Goal: Use online tool/utility: Utilize a website feature to perform a specific function

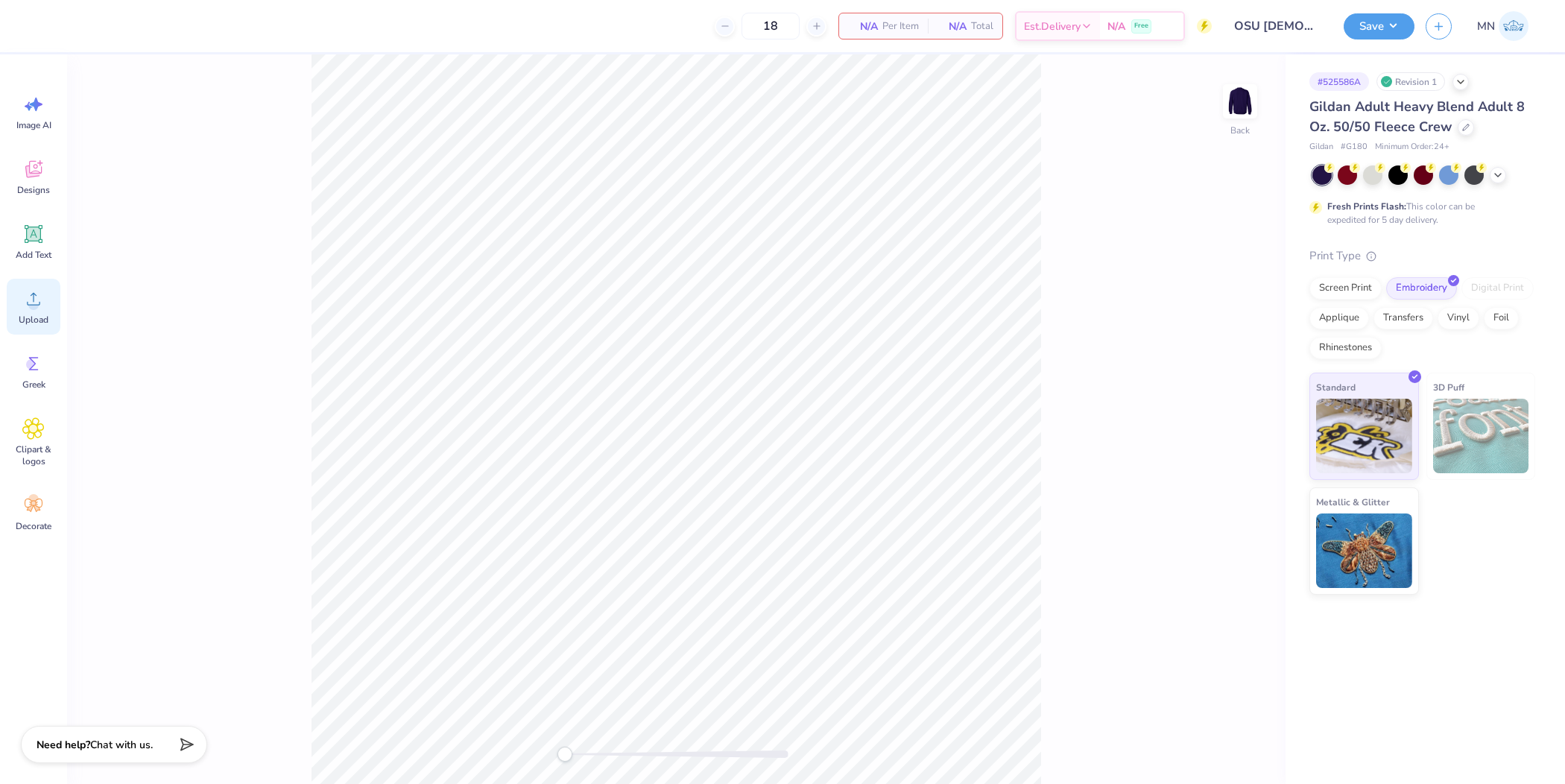
click at [38, 299] on icon at bounding box center [33, 299] width 22 height 22
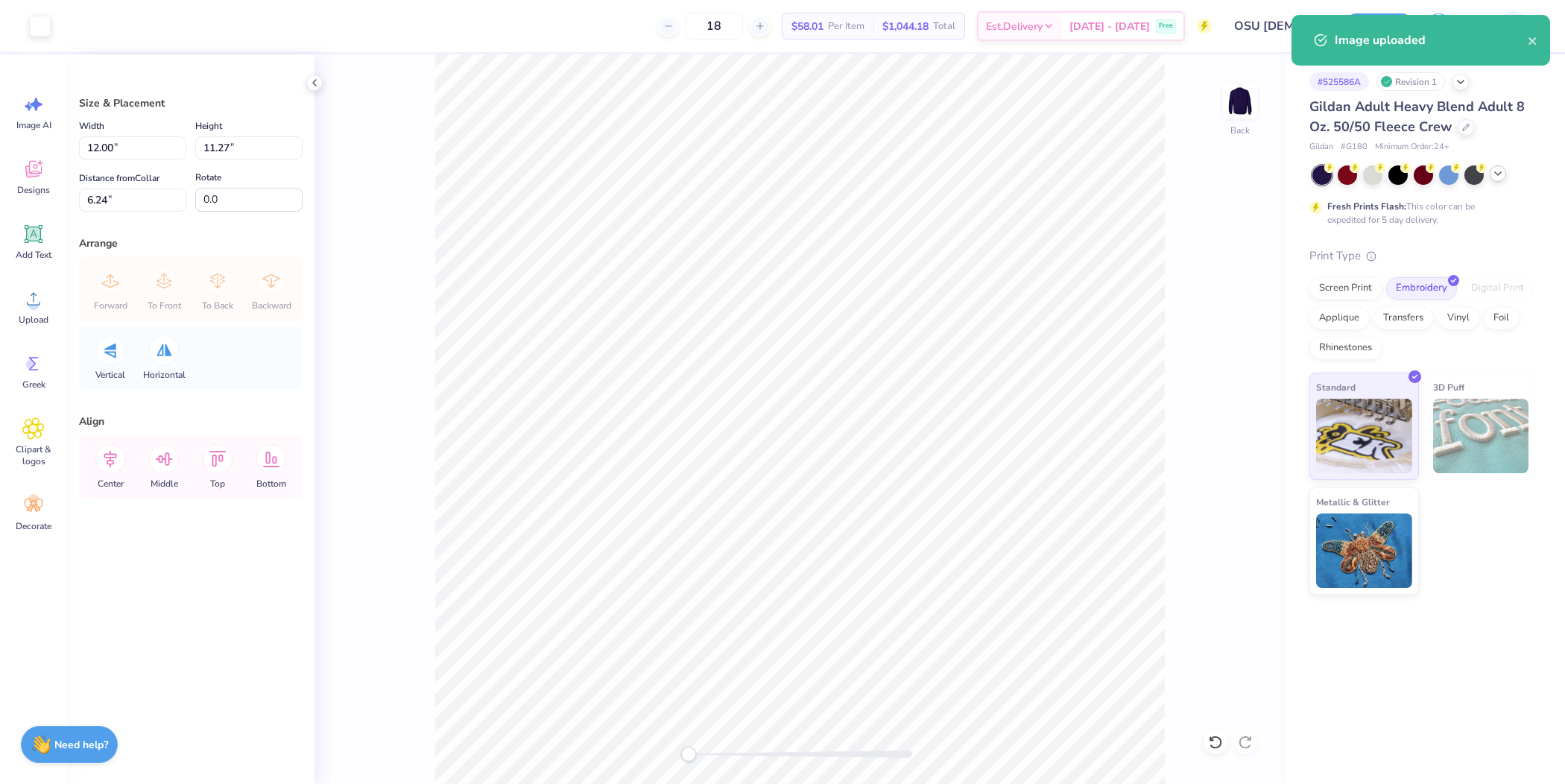
click at [1498, 173] on icon at bounding box center [1498, 173] width 12 height 12
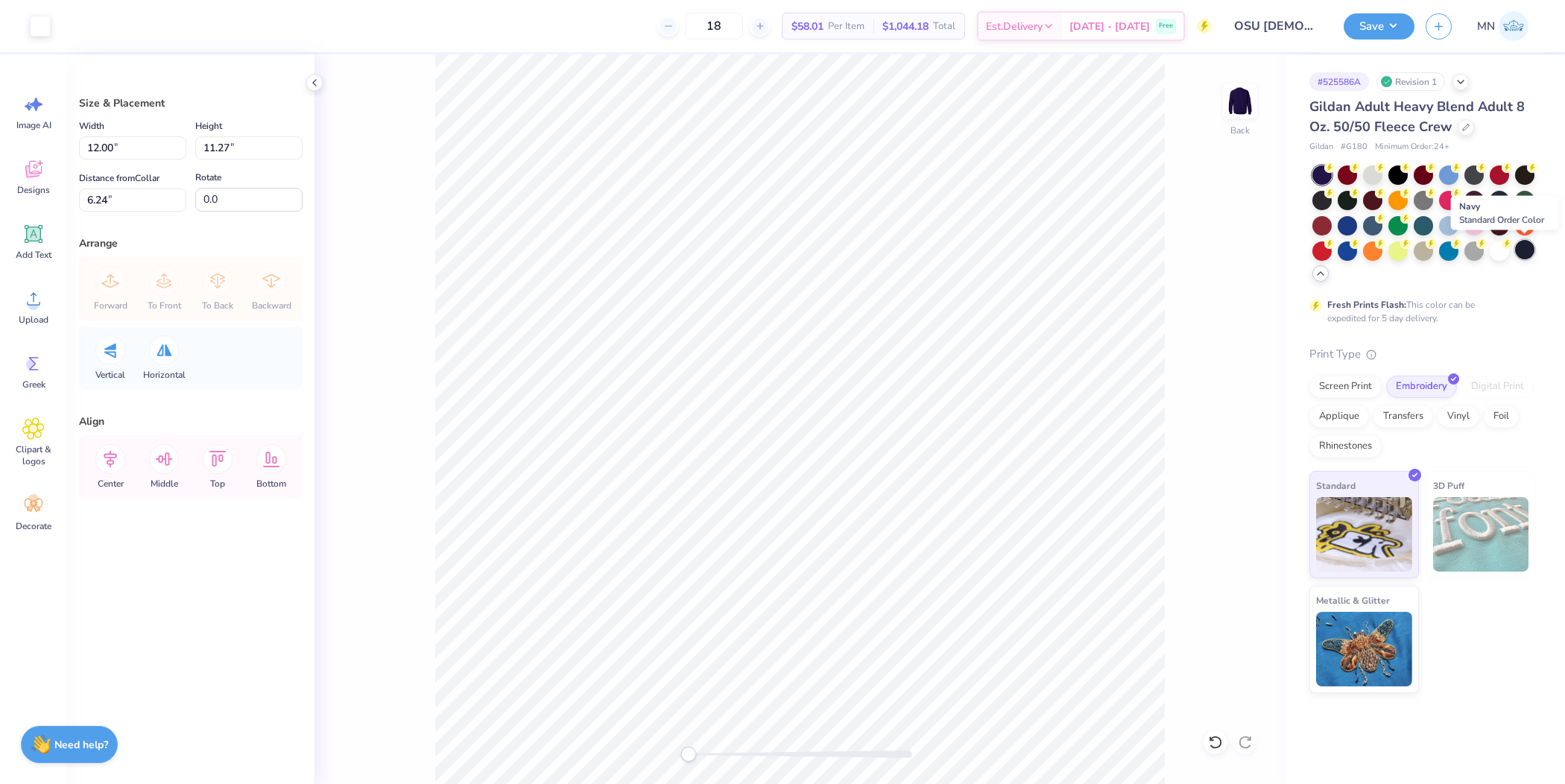
click at [1530, 252] on div at bounding box center [1525, 249] width 19 height 19
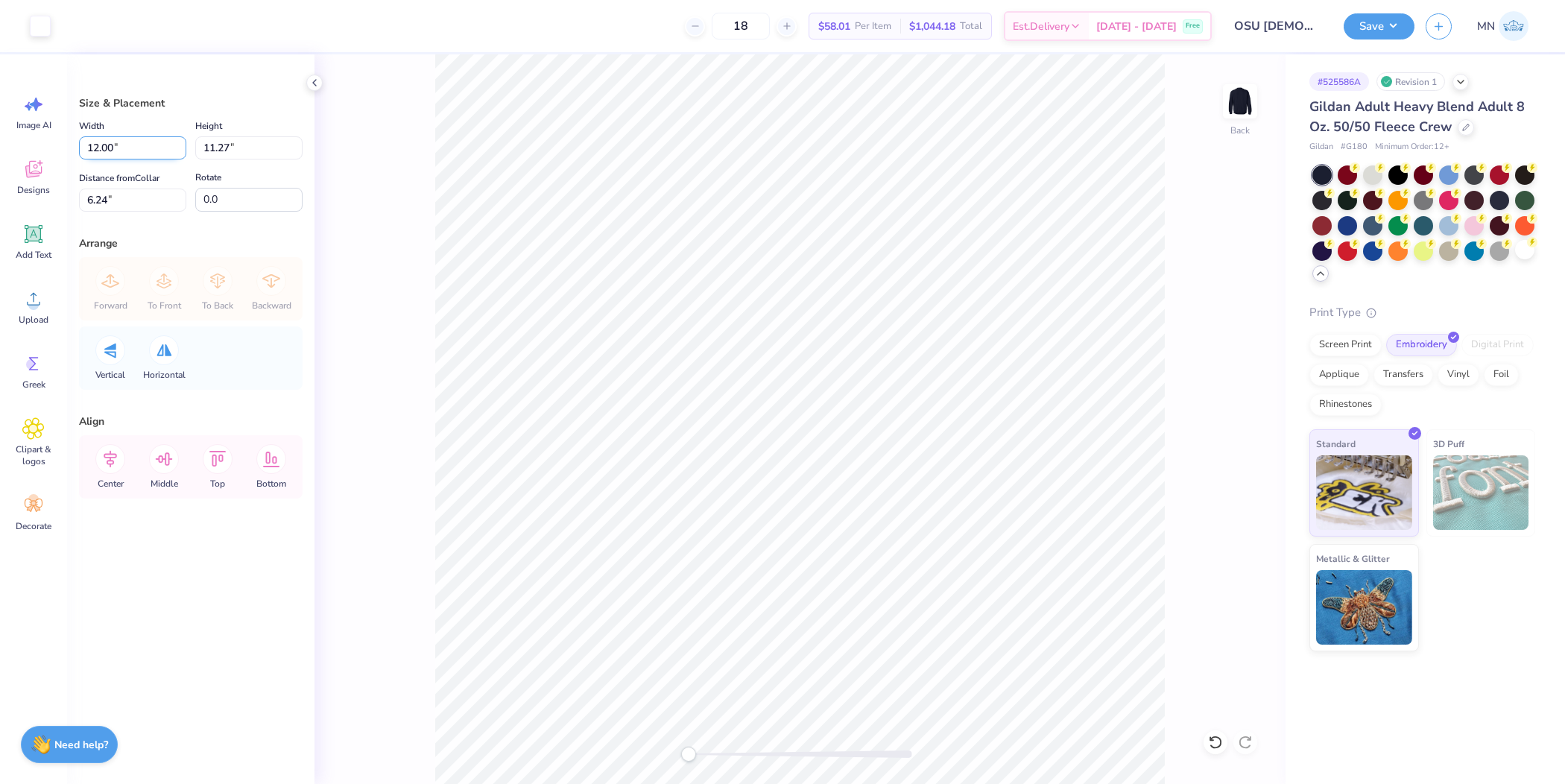
click at [142, 151] on input "12.00" at bounding box center [132, 148] width 107 height 23
type input "4.00"
type input "3.76"
click at [157, 197] on input "10.00" at bounding box center [132, 200] width 107 height 23
type input "3"
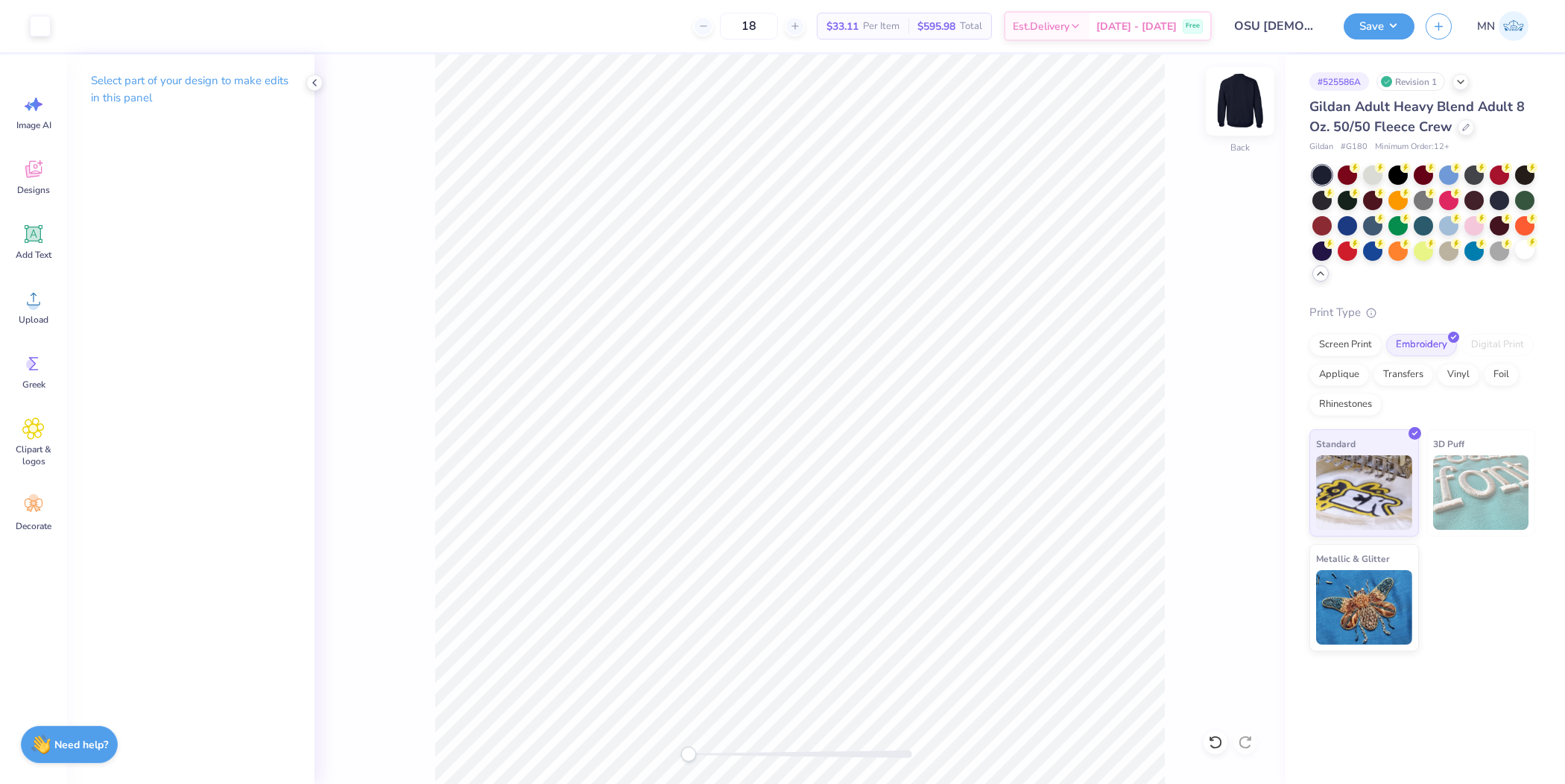
click at [1249, 101] on img at bounding box center [1240, 101] width 60 height 60
click at [29, 301] on icon at bounding box center [33, 299] width 22 height 22
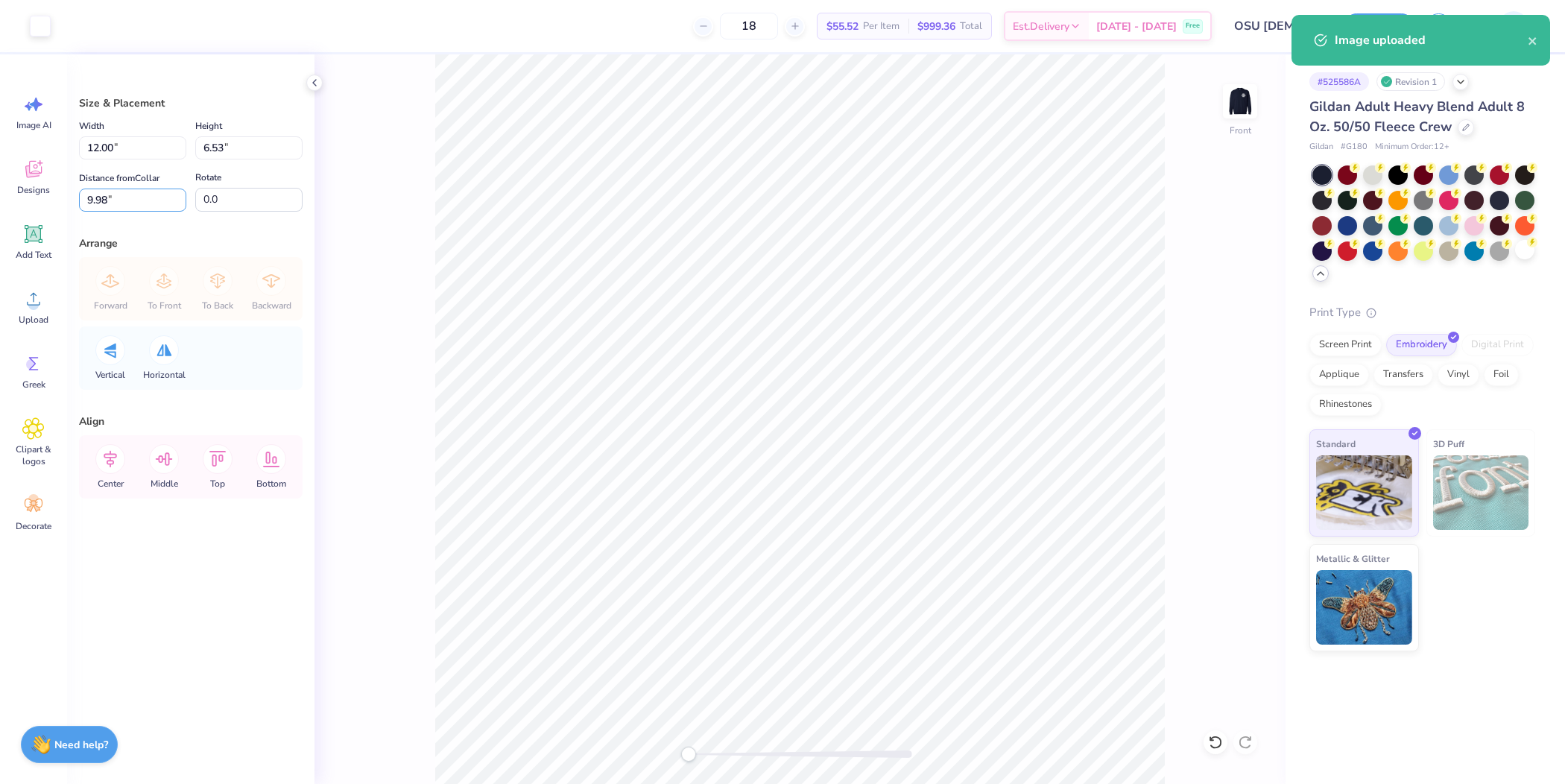
drag, startPoint x: 123, startPoint y: 200, endPoint x: 192, endPoint y: 213, distance: 70.2
click at [123, 200] on input "9.98" at bounding box center [132, 200] width 107 height 23
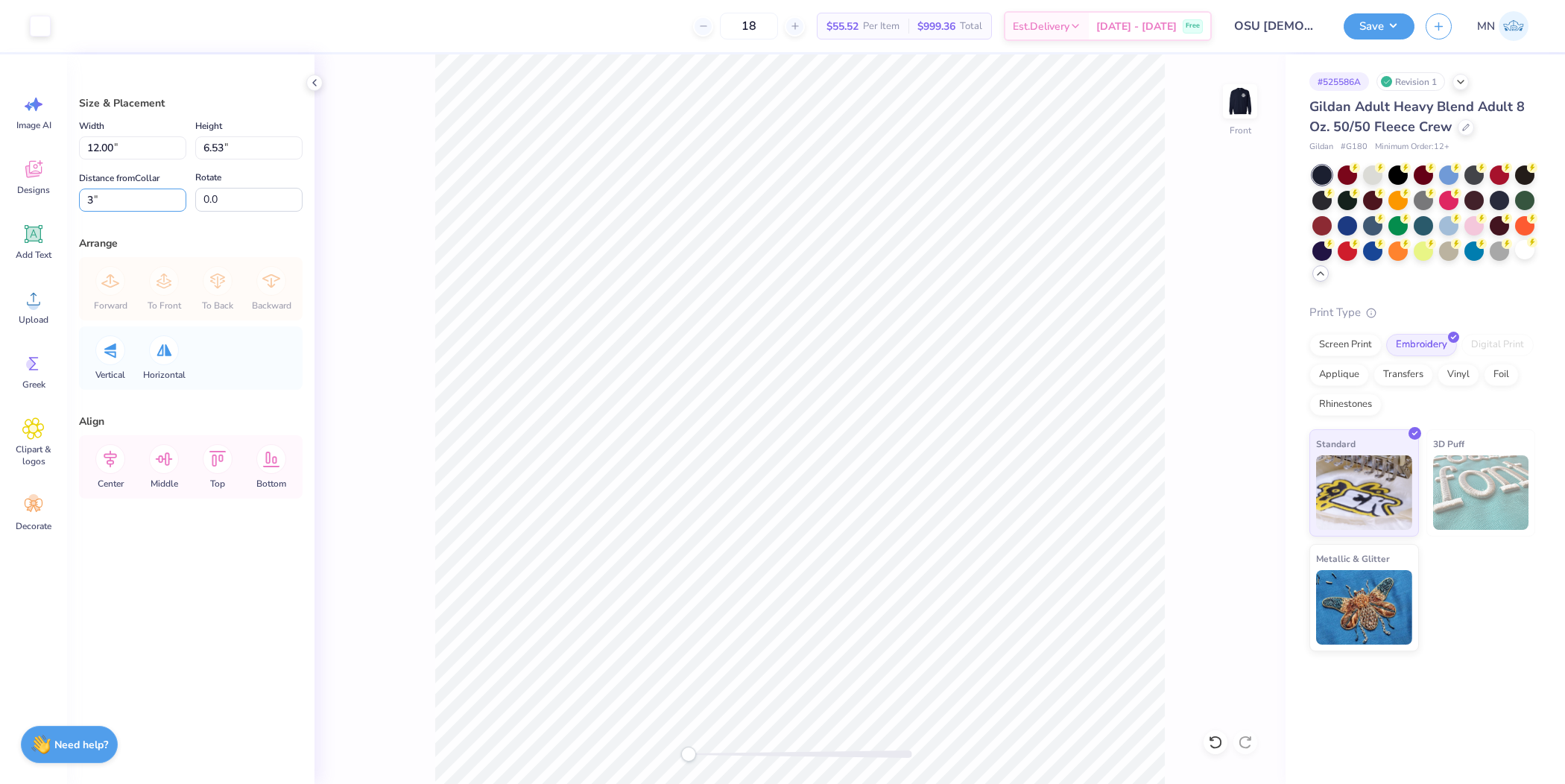
type input "3"
drag, startPoint x: 35, startPoint y: 236, endPoint x: 369, endPoint y: 282, distance: 337.2
click at [35, 236] on icon at bounding box center [33, 234] width 14 height 14
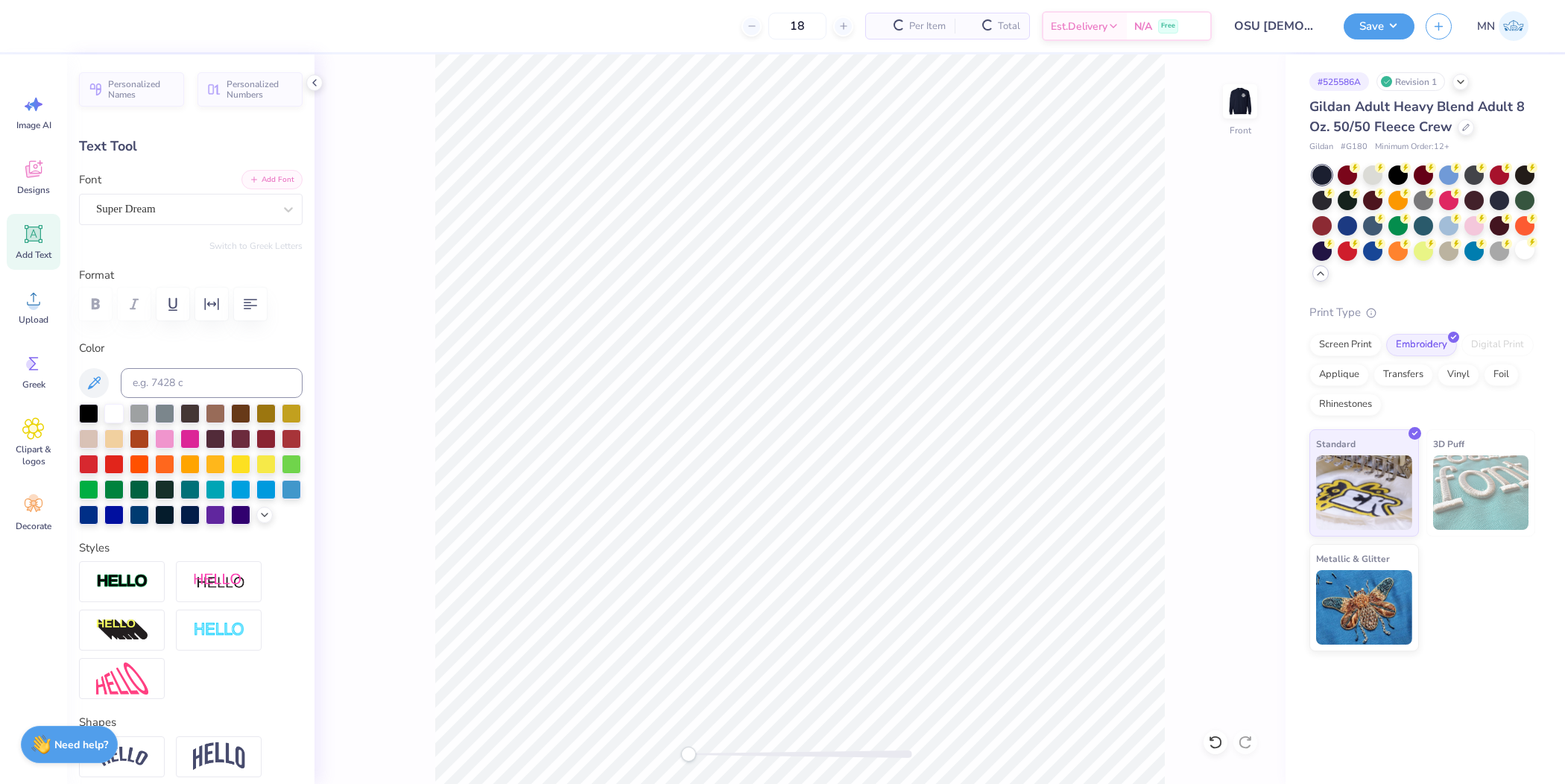
click at [283, 185] on button "Add Font" at bounding box center [272, 179] width 61 height 19
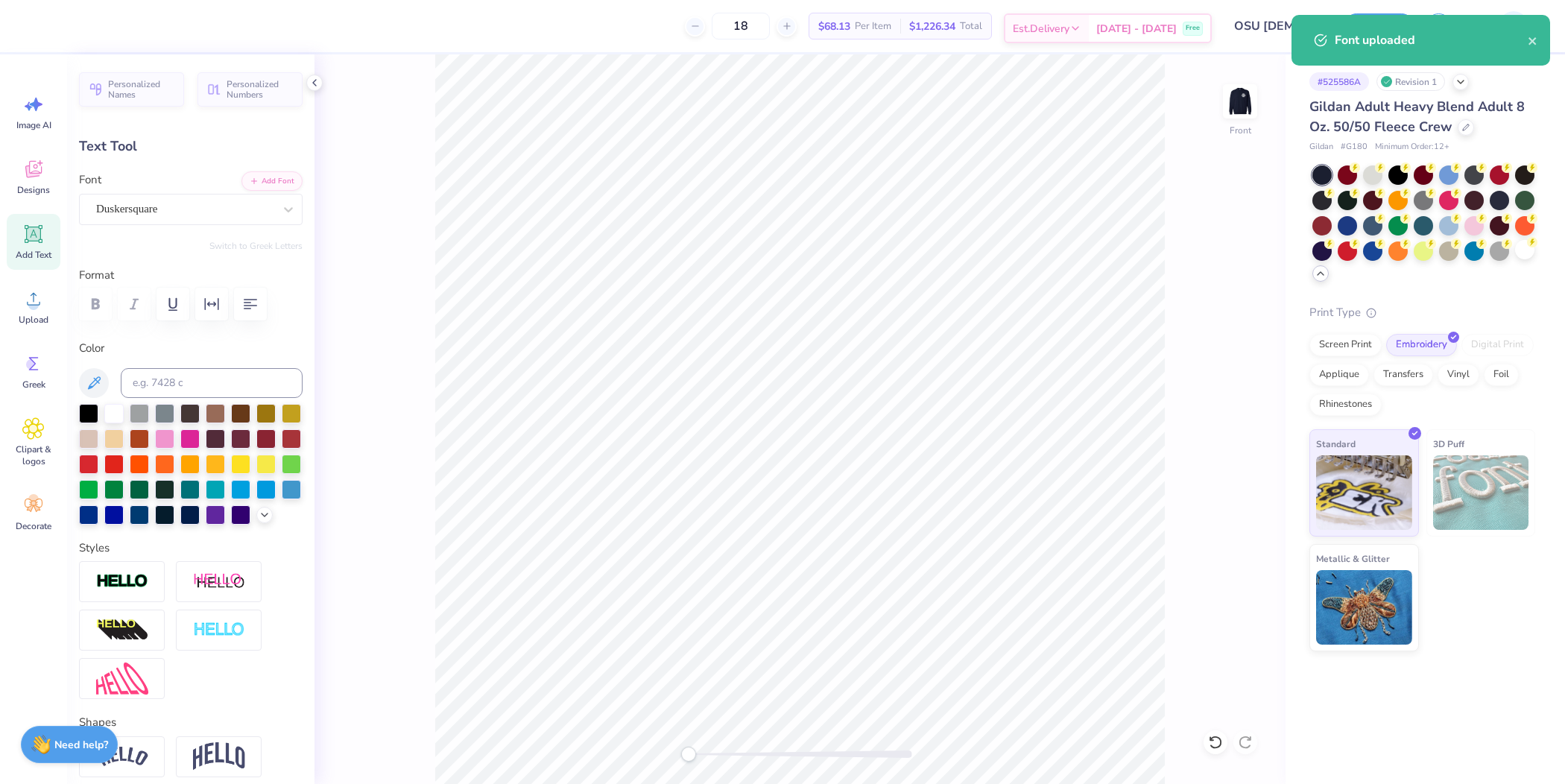
type textarea "Engage. Celebrate. [GEOGRAPHIC_DATA]."
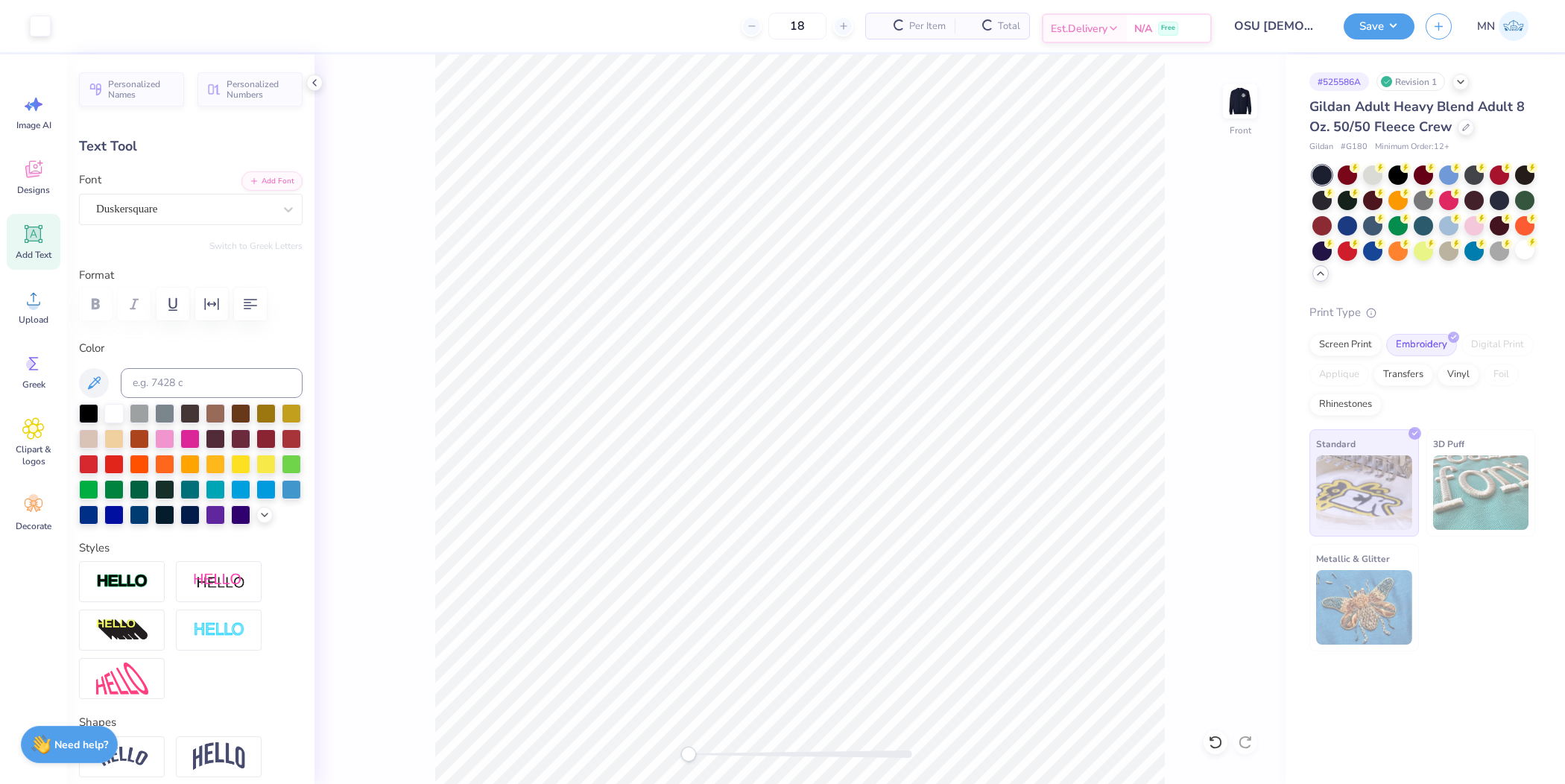
type input "14.61"
type input "0.76"
type input "12.87"
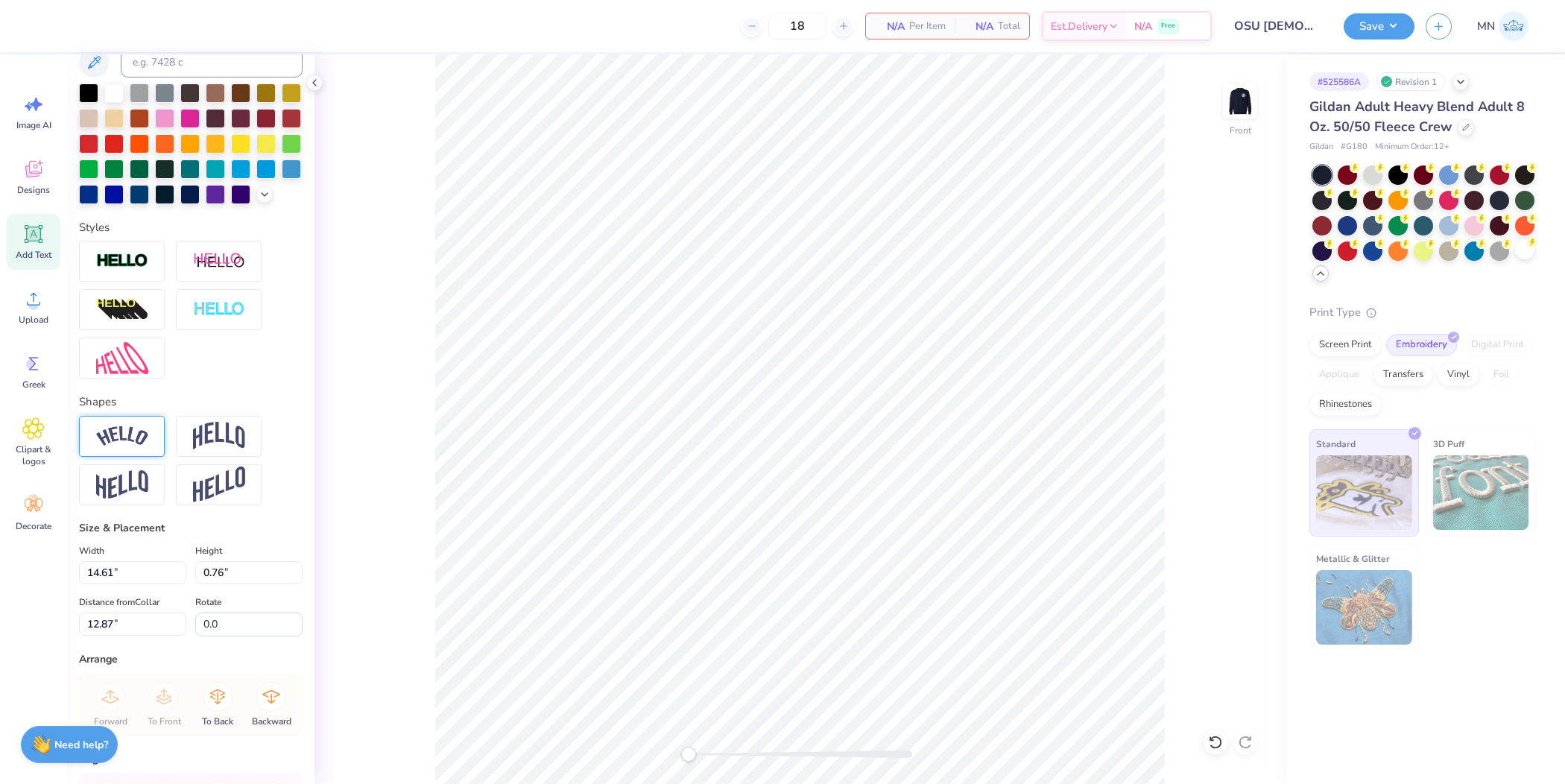
scroll to position [444, 0]
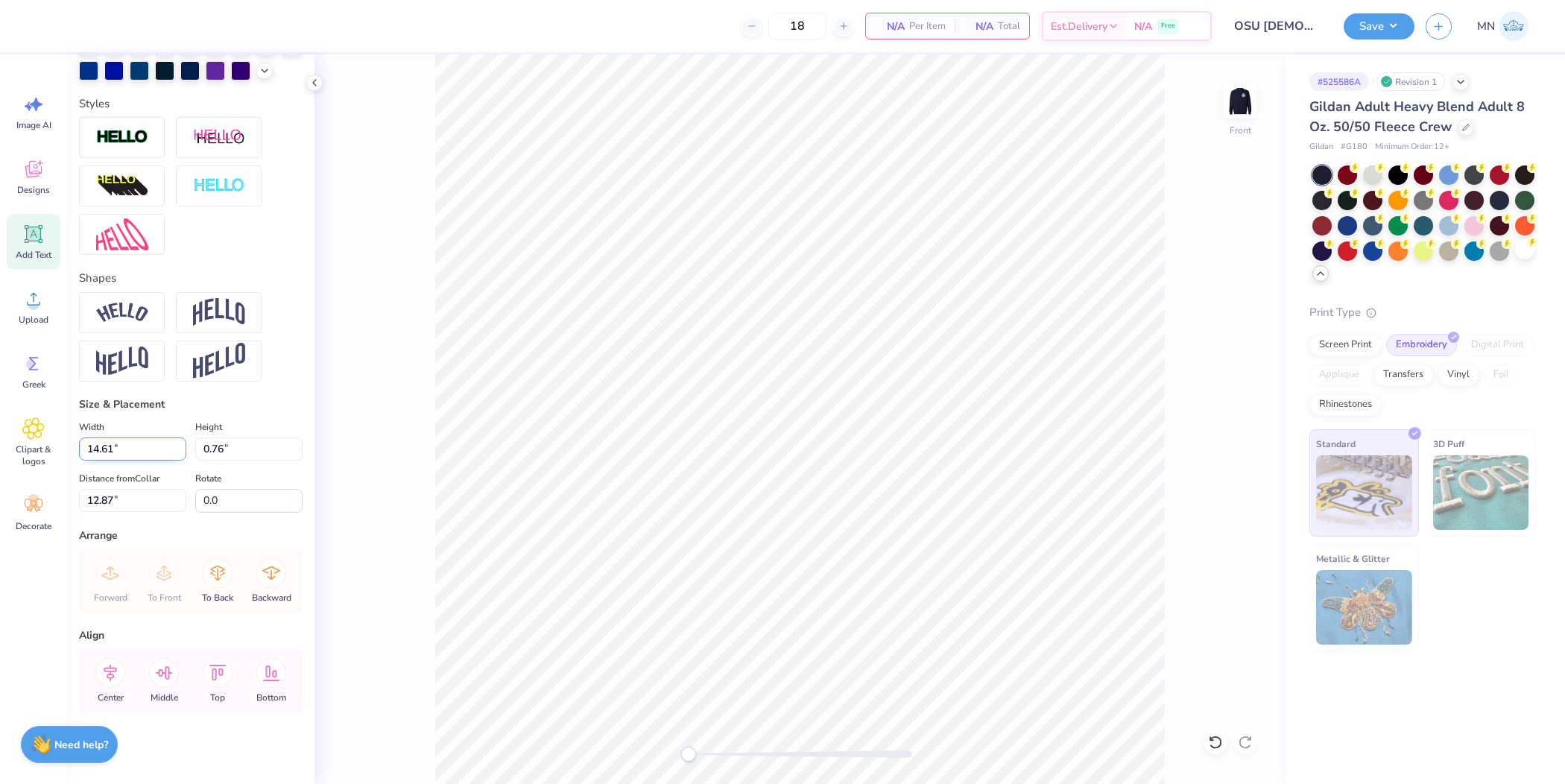
click at [127, 443] on input "14.61" at bounding box center [132, 448] width 107 height 23
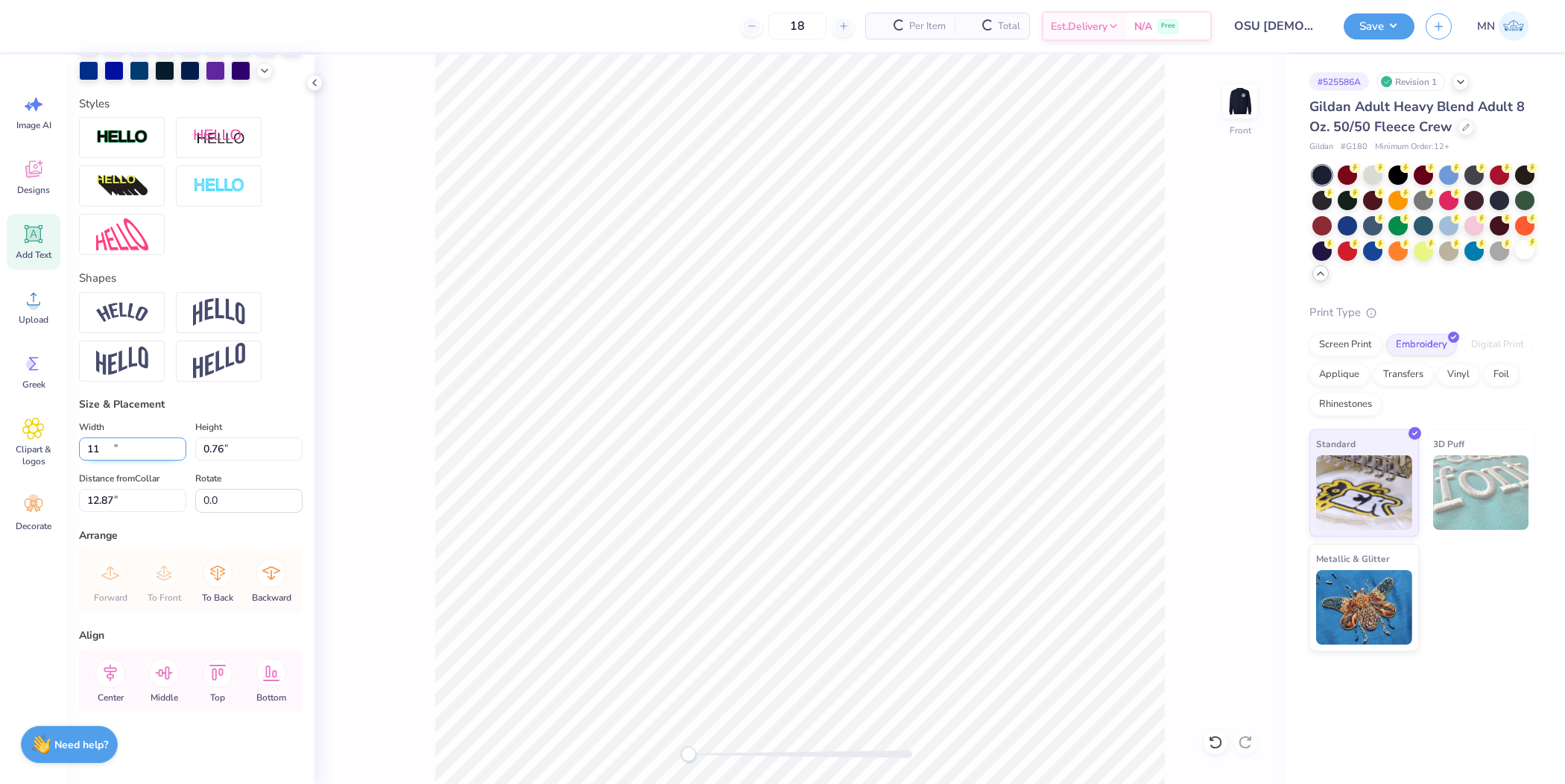
type input "11.00"
type input "0.57"
type input "12.96"
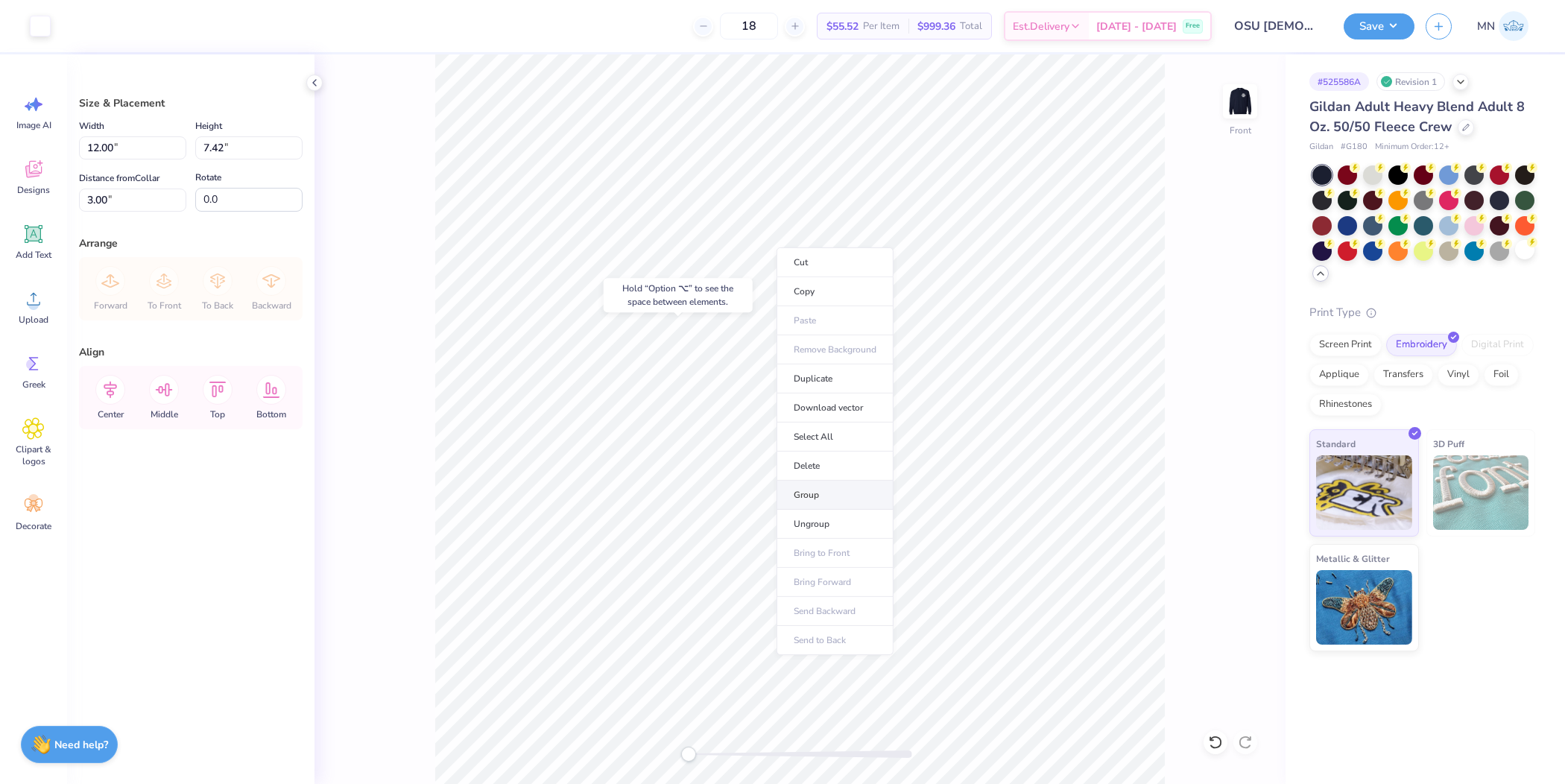
click at [819, 480] on li "Group" at bounding box center [836, 495] width 117 height 29
click at [1374, 22] on button "Save" at bounding box center [1379, 24] width 71 height 26
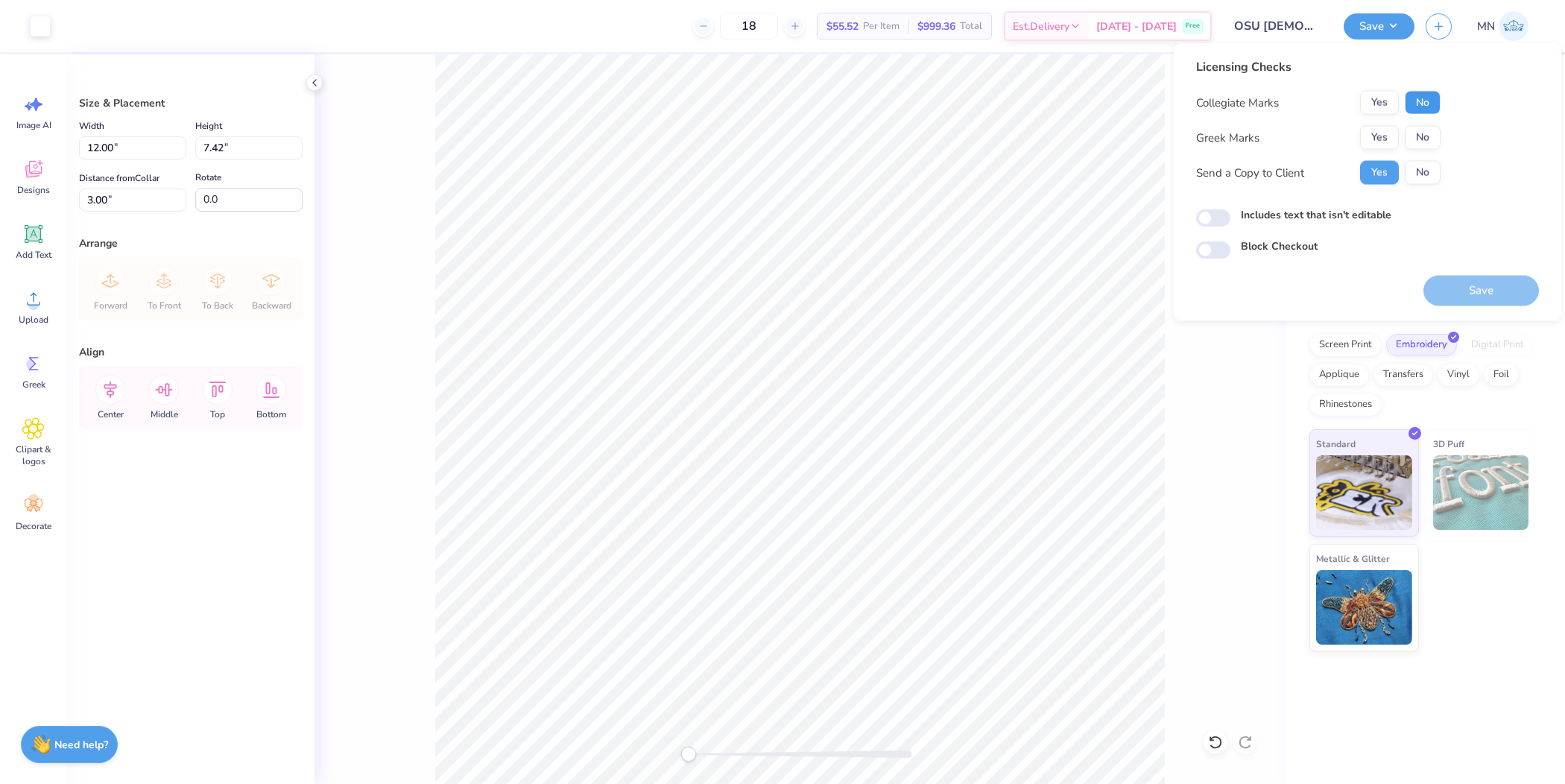
click at [1424, 105] on button "No" at bounding box center [1423, 103] width 36 height 24
click at [1418, 127] on button "No" at bounding box center [1423, 138] width 36 height 24
click at [1469, 282] on button "Save" at bounding box center [1482, 291] width 116 height 30
checkbox input "true"
